Goal: Task Accomplishment & Management: Manage account settings

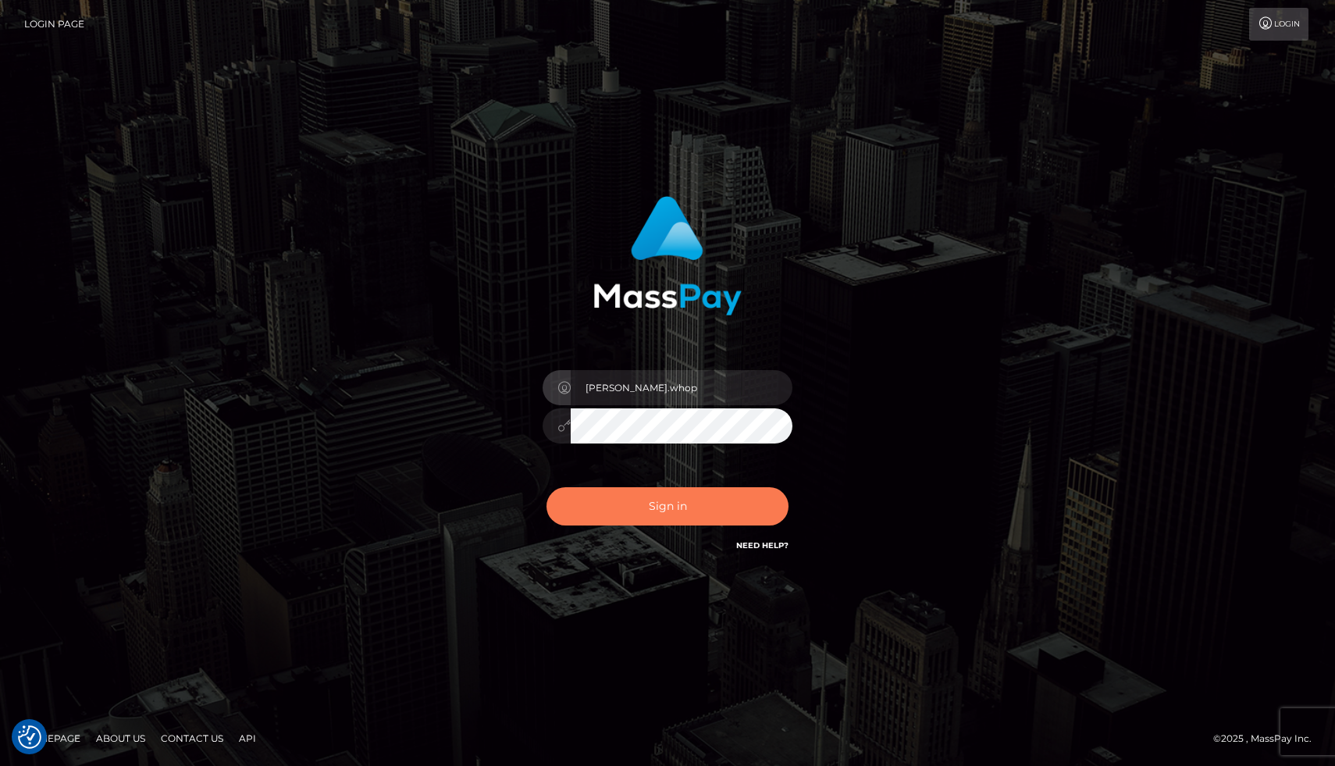
click at [645, 498] on button "Sign in" at bounding box center [667, 506] width 242 height 38
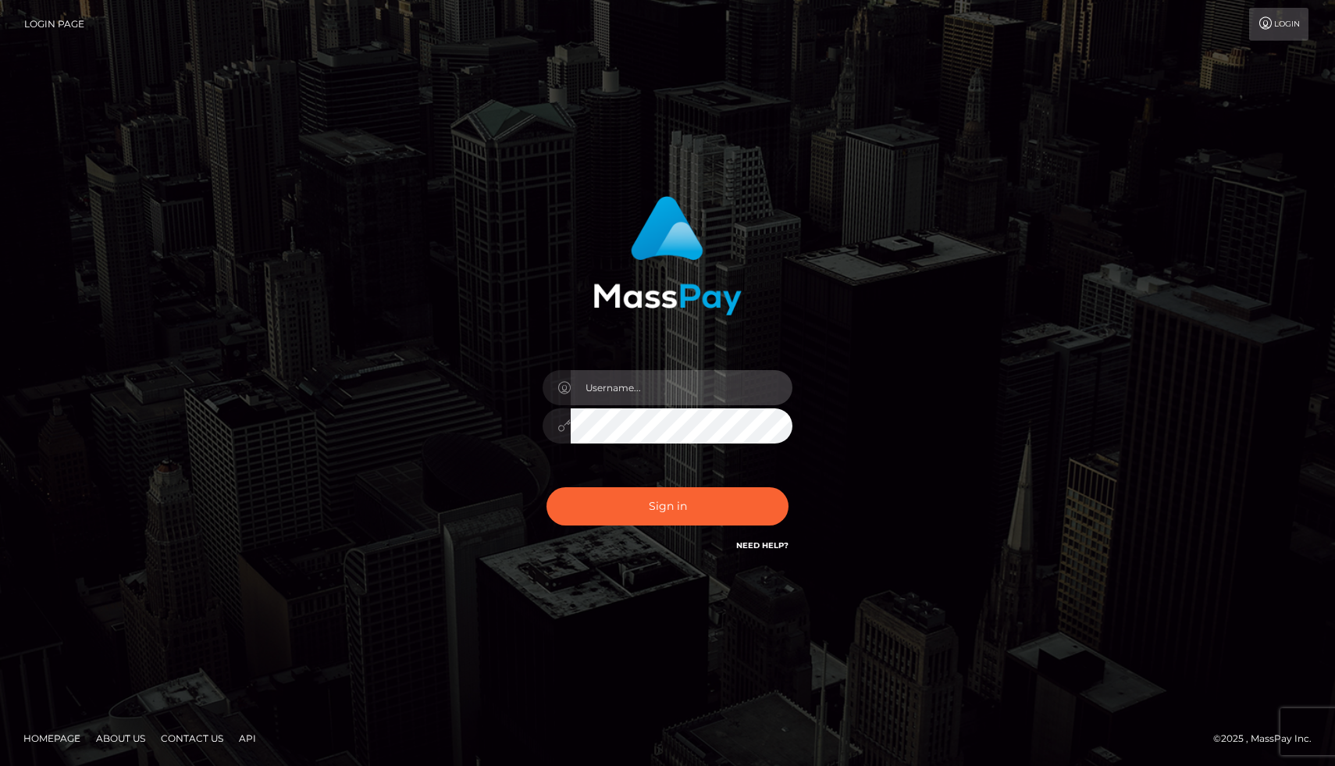
type input "joel.whop"
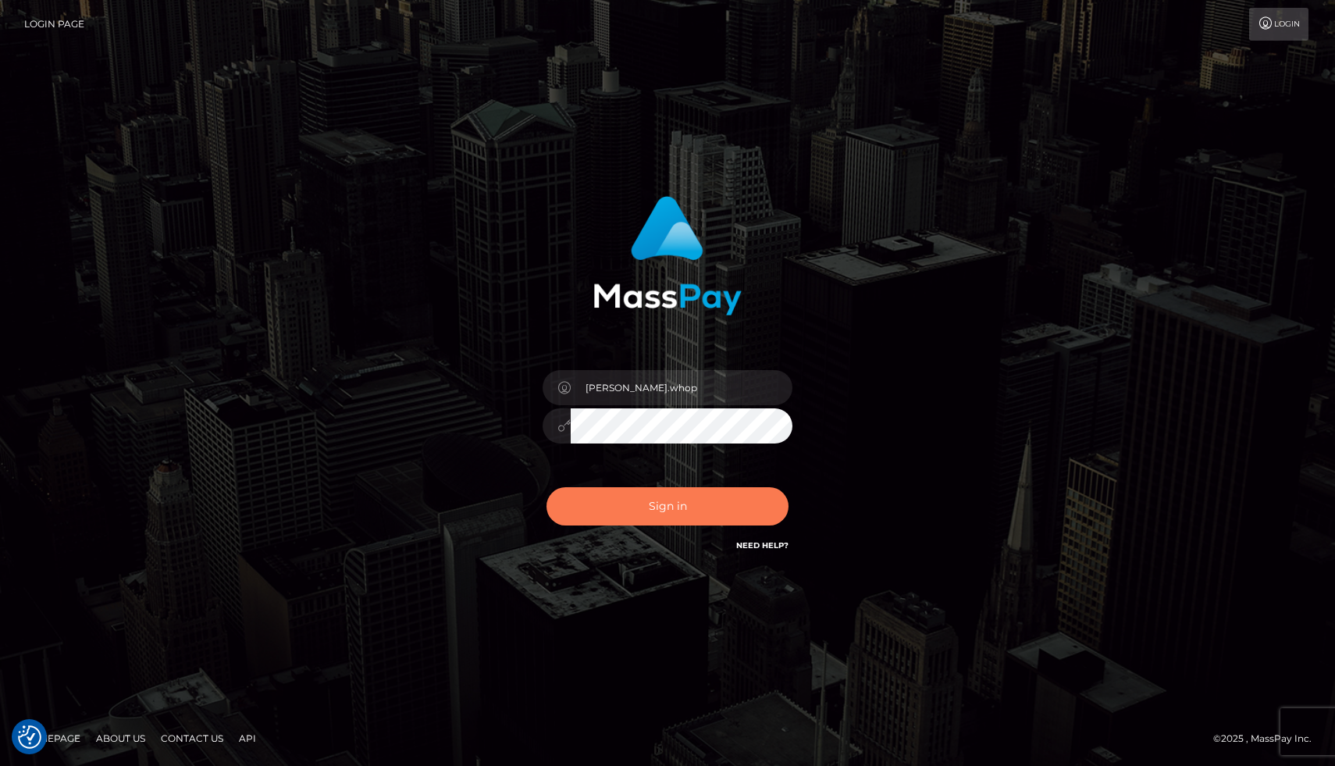
click at [663, 509] on button "Sign in" at bounding box center [667, 506] width 242 height 38
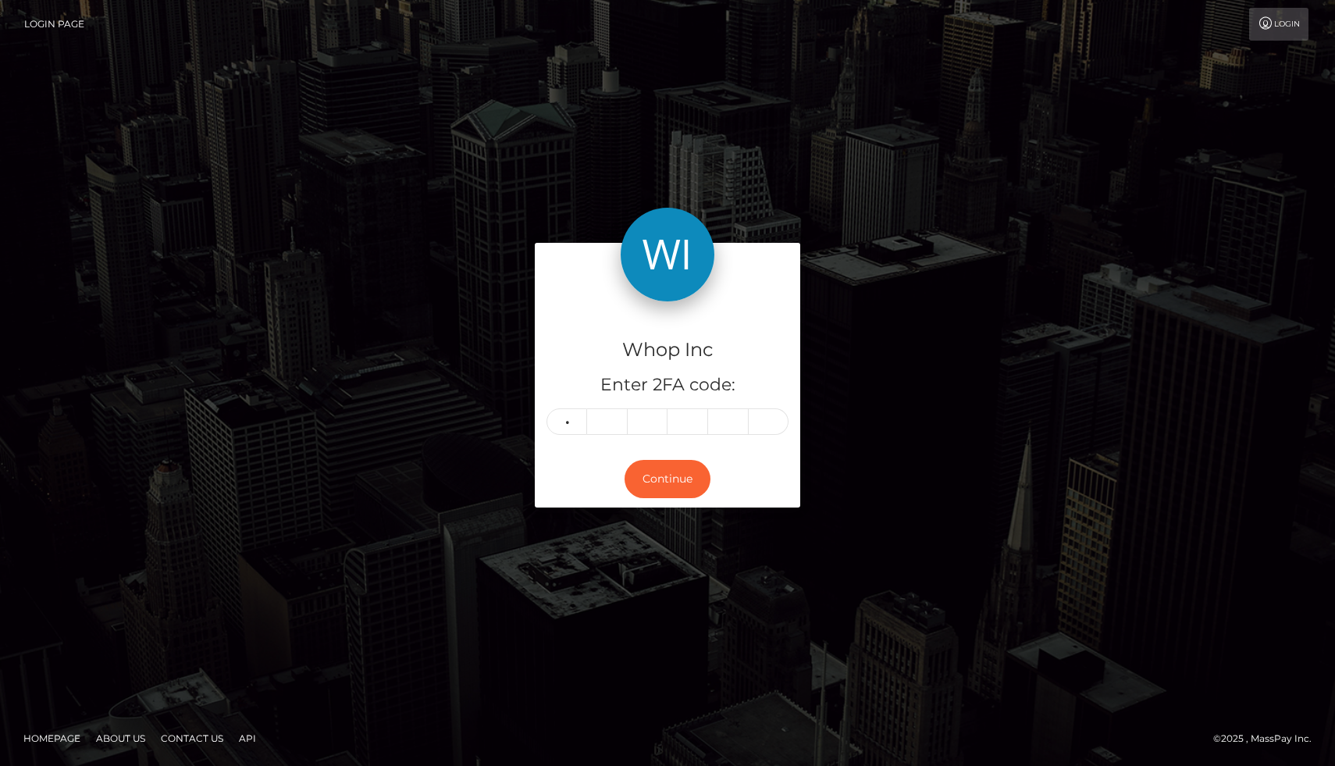
type input "4"
type input "0"
type input "3"
type input "8"
type input "1"
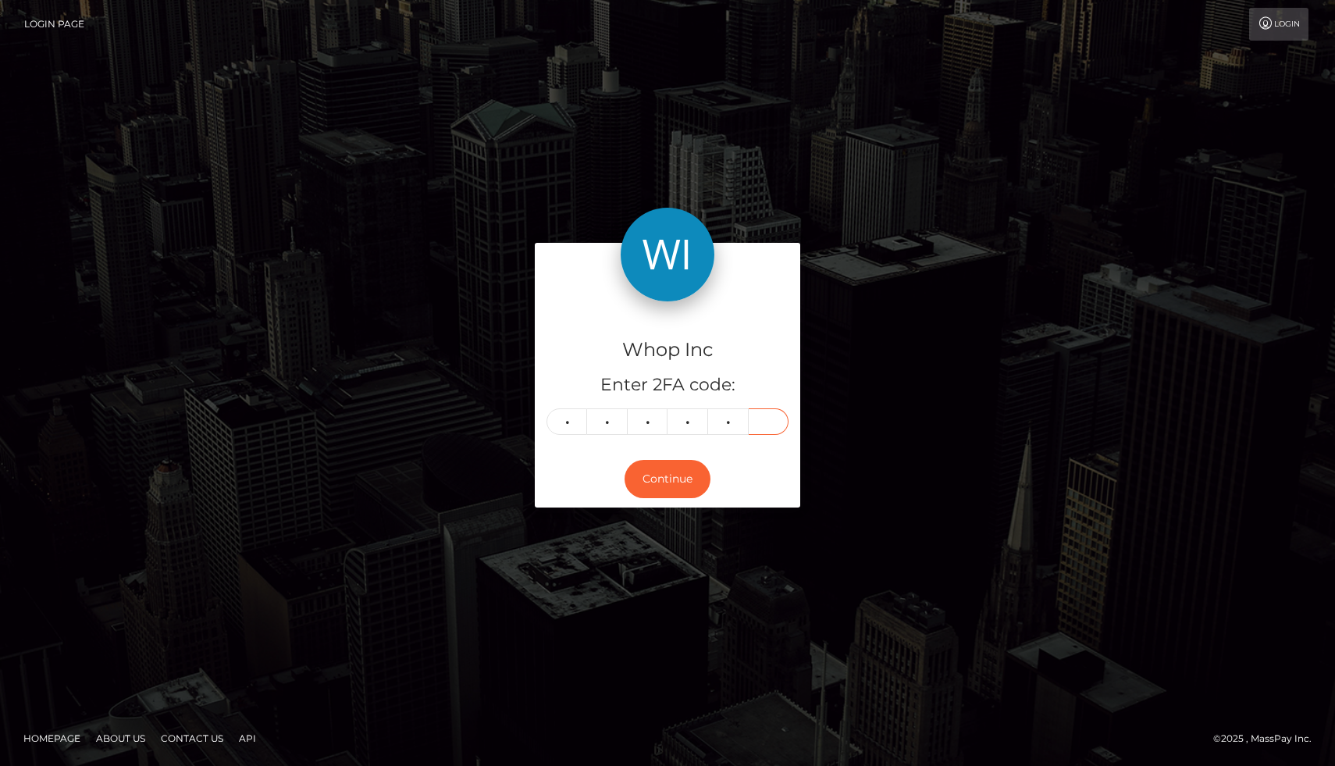
type input "5"
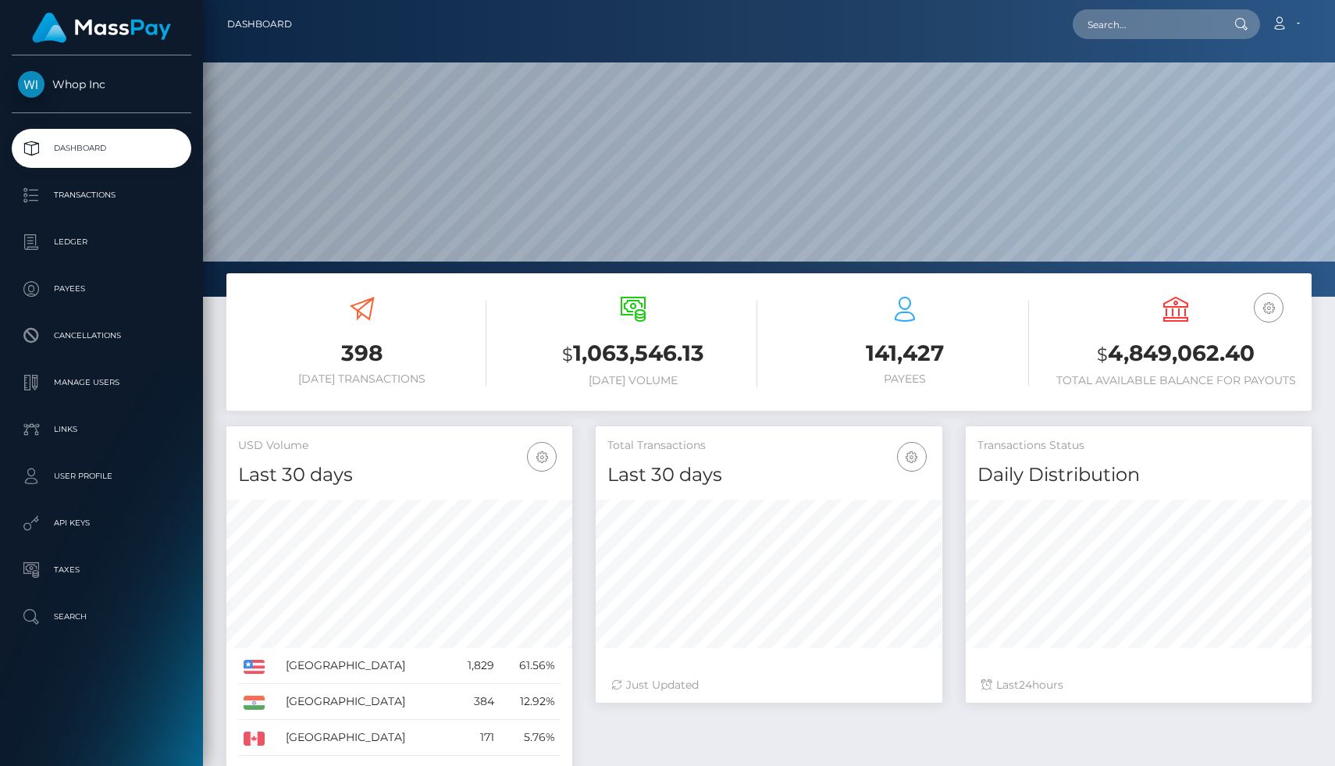
scroll to position [276, 346]
